Goal: Task Accomplishment & Management: Use online tool/utility

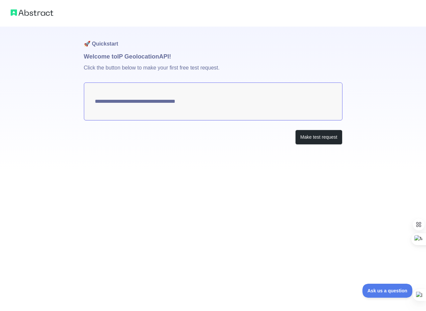
type textarea "**********"
click at [315, 135] on button "Make test request" at bounding box center [318, 137] width 47 height 15
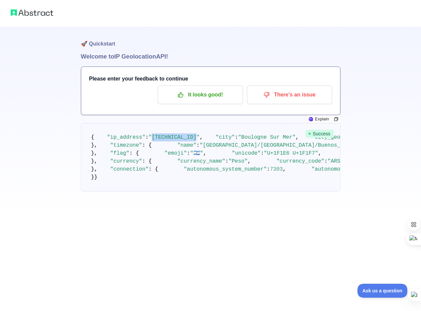
drag, startPoint x: 188, startPoint y: 144, endPoint x: 148, endPoint y: 146, distance: 39.7
click at [148, 140] on span ""[TECHNICAL_ID]"" at bounding box center [173, 137] width 51 height 6
copy span "[TECHNICAL_ID]"
click at [314, 180] on pre "{ "ip_address" : "[TECHNICAL_ID]" , "city" : "[GEOGRAPHIC_DATA]" , "city_geonam…" at bounding box center [211, 157] width 260 height 69
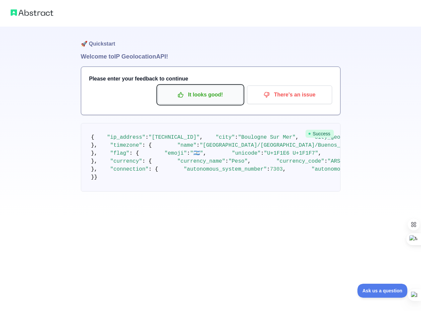
click at [208, 98] on p "It looks good!" at bounding box center [200, 94] width 75 height 11
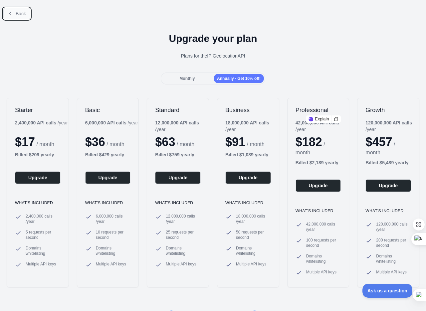
click at [18, 14] on span "Back" at bounding box center [21, 13] width 10 height 5
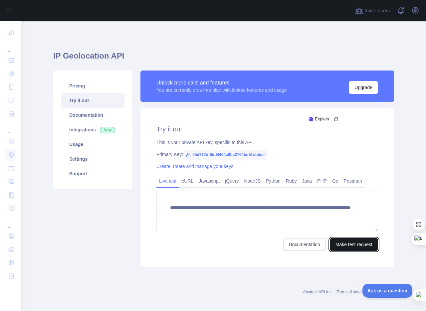
click at [352, 246] on button "Make test request" at bounding box center [354, 244] width 48 height 13
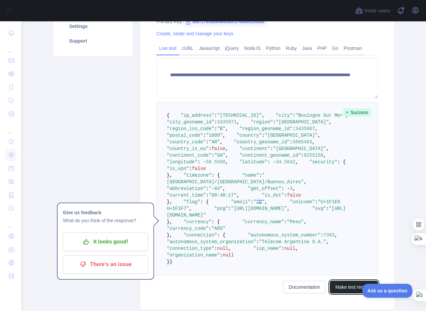
scroll to position [133, 0]
